Goal: Find specific page/section: Find specific page/section

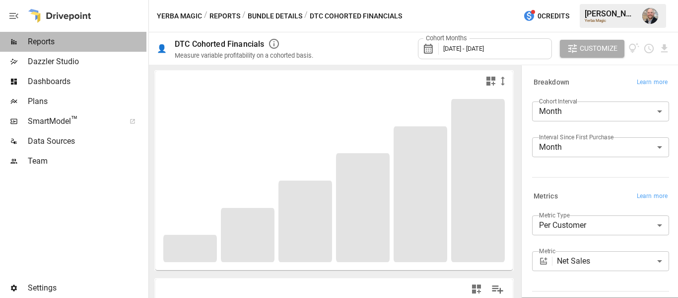
click at [54, 48] on div "Reports" at bounding box center [73, 42] width 147 height 20
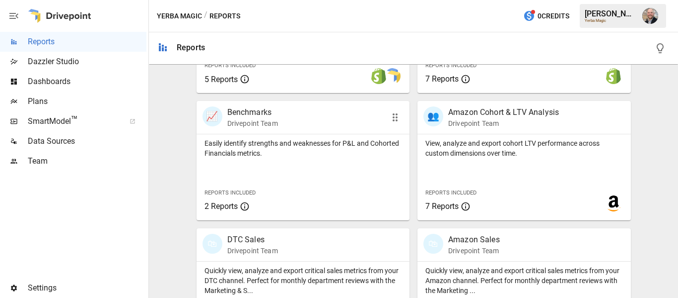
scroll to position [472, 0]
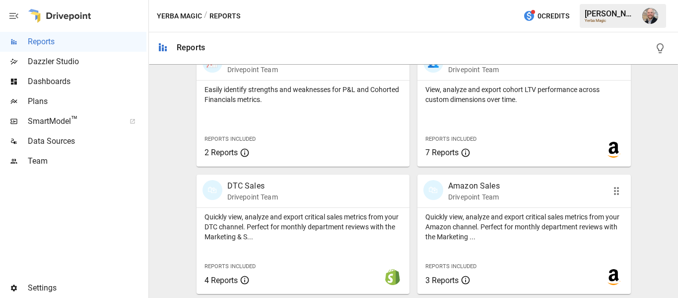
click at [531, 191] on div "🛍 Amazon Sales Drivepoint Team" at bounding box center [508, 191] width 168 height 22
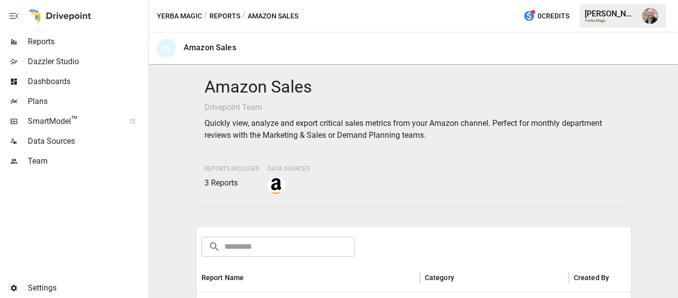
click at [183, 122] on div "Amazon Sales Drivepoint Team Quickly view, analyze and export critical sales me…" at bounding box center [414, 181] width 522 height 225
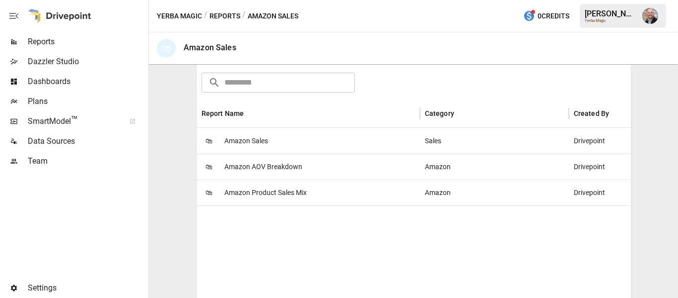
scroll to position [164, 0]
click at [310, 129] on div "🛍 Amazon Sales" at bounding box center [309, 140] width 224 height 26
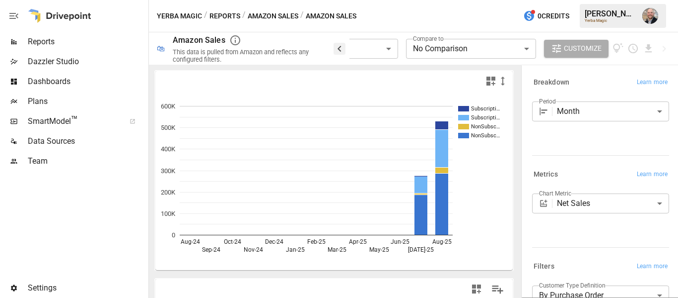
click at [338, 48] on icon "button" at bounding box center [340, 49] width 12 height 12
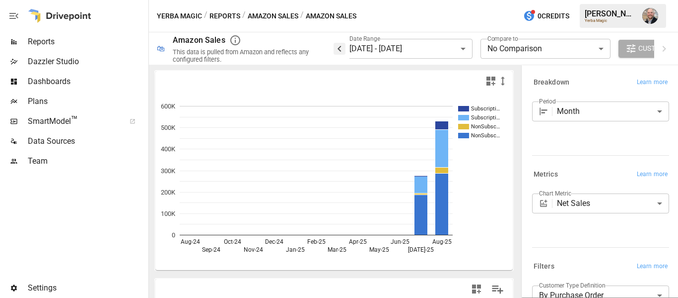
click at [338, 48] on icon "button" at bounding box center [340, 49] width 12 height 12
